Goal: Information Seeking & Learning: Learn about a topic

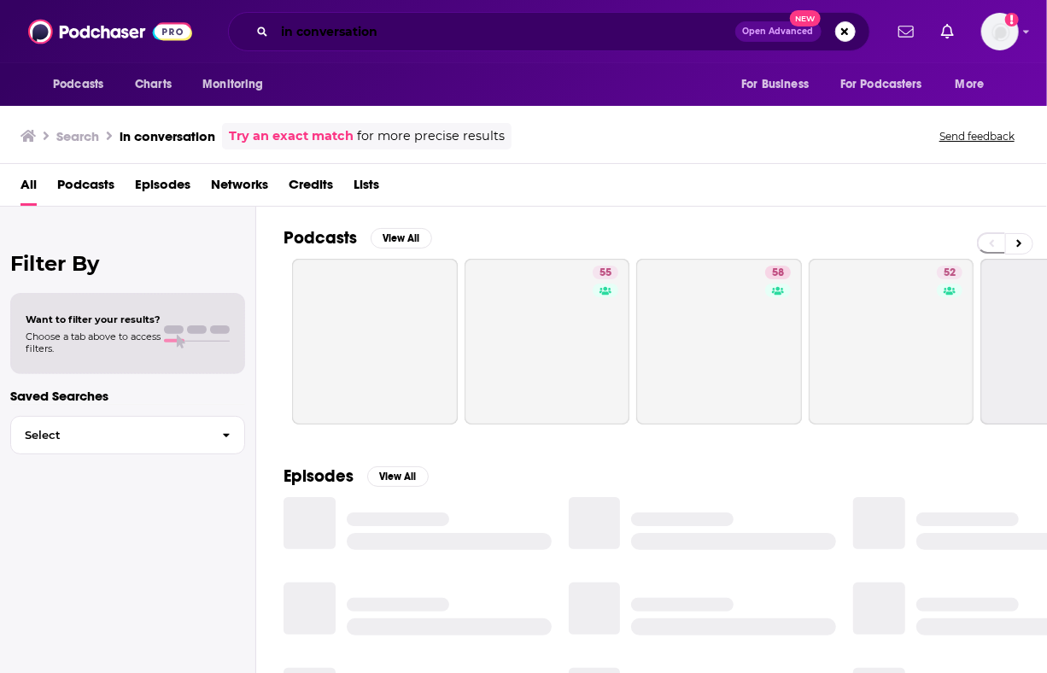
click at [413, 29] on input "in conversation" at bounding box center [505, 31] width 460 height 27
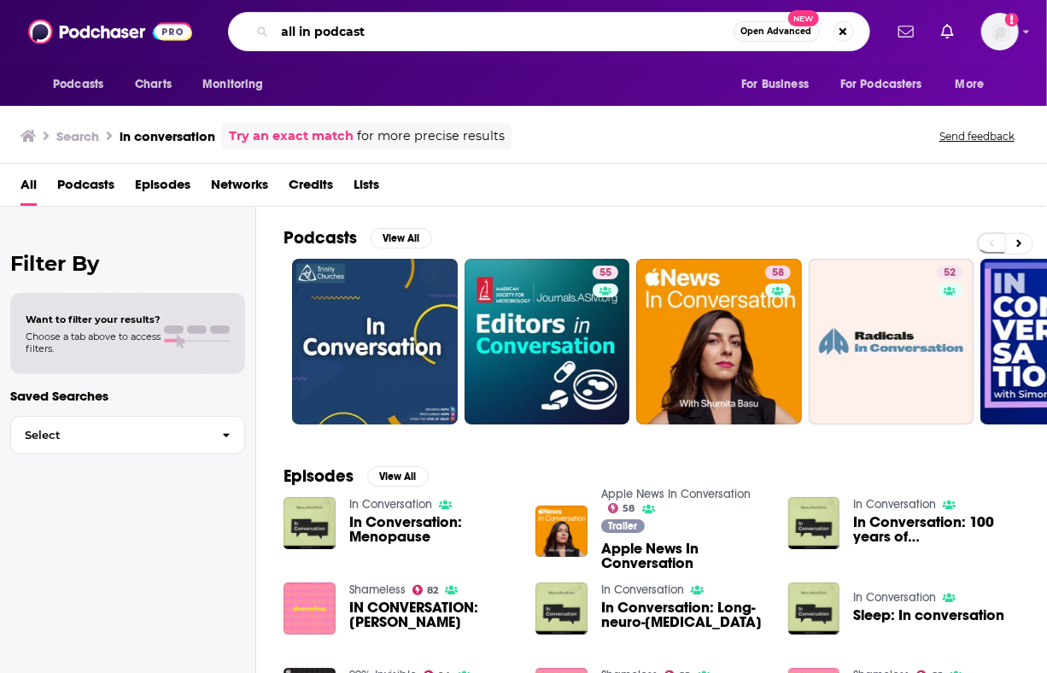
type input "all in podcast"
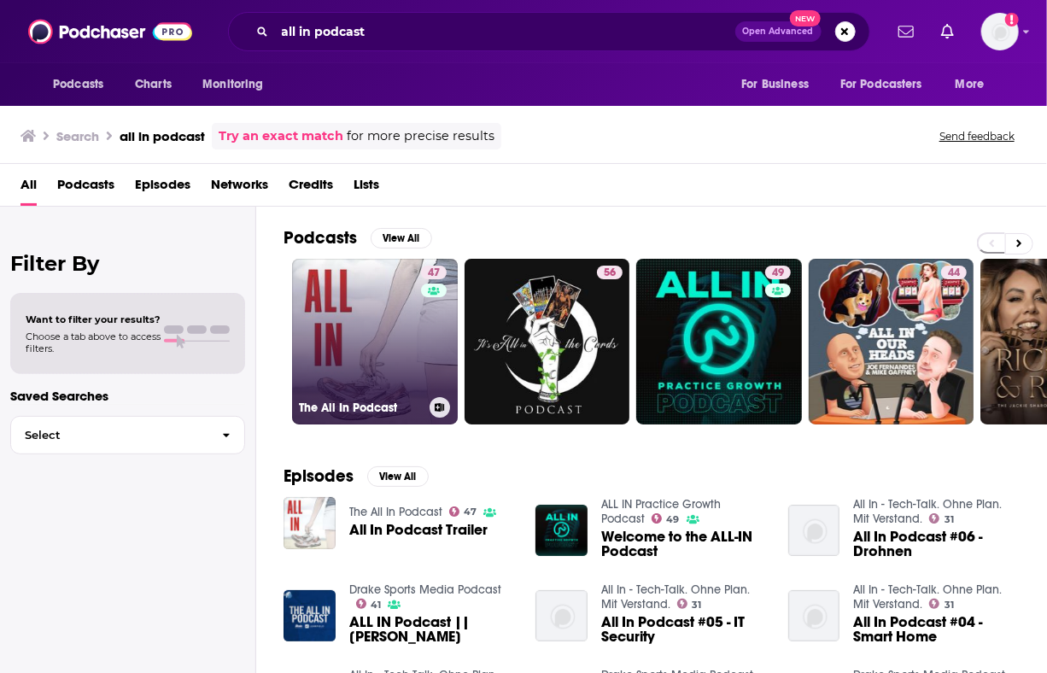
click at [389, 296] on link "47 The All In Podcast" at bounding box center [375, 342] width 166 height 166
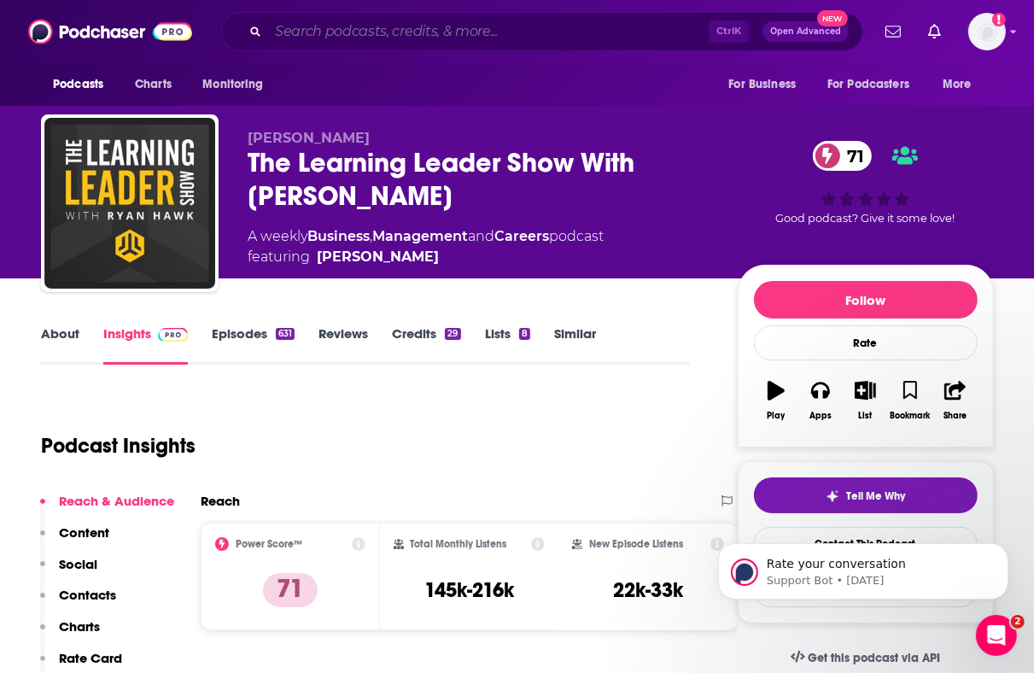
click at [427, 27] on input "Search podcasts, credits, & more..." at bounding box center [488, 31] width 441 height 27
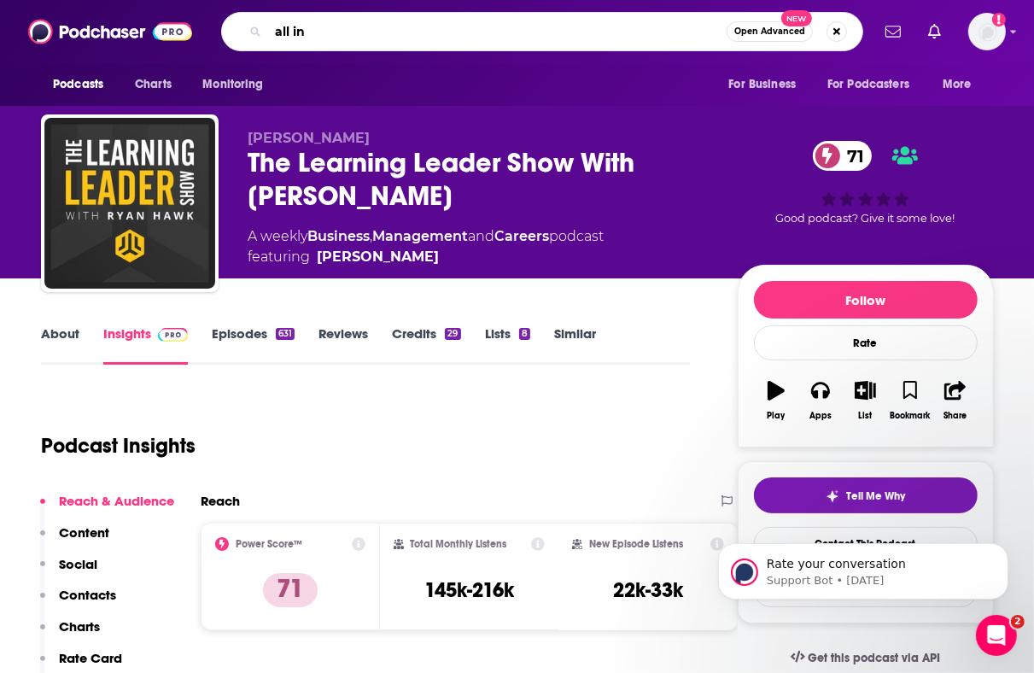
type input "all in"
